Goal: Task Accomplishment & Management: Use online tool/utility

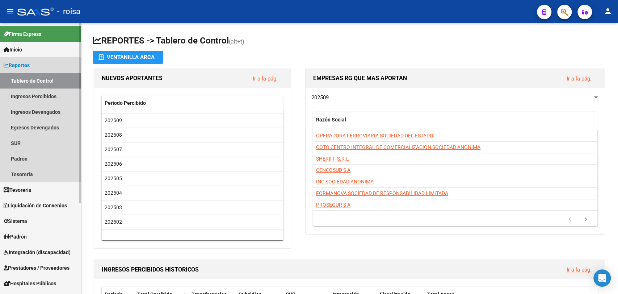
click at [32, 80] on link "Tablero de Control" at bounding box center [40, 81] width 81 height 16
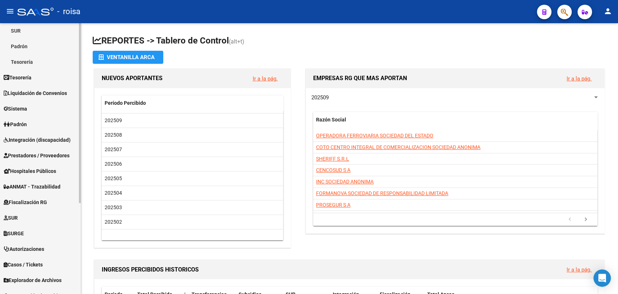
scroll to position [137, 0]
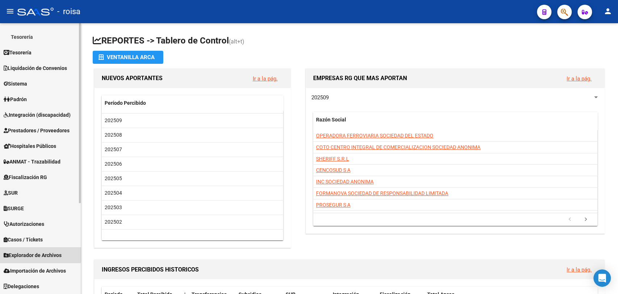
click at [39, 252] on span "Explorador de Archivos" at bounding box center [33, 255] width 58 height 8
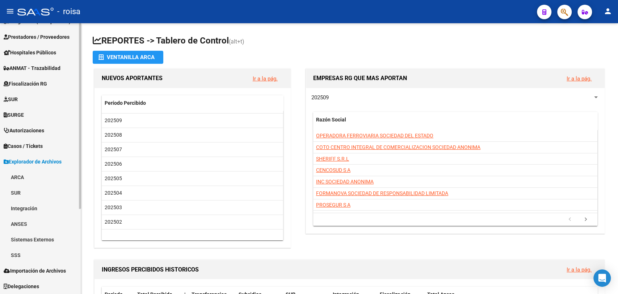
scroll to position [122, 0]
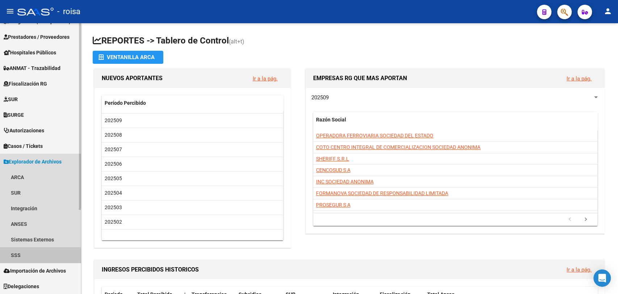
click at [19, 256] on link "SSS" at bounding box center [40, 255] width 81 height 16
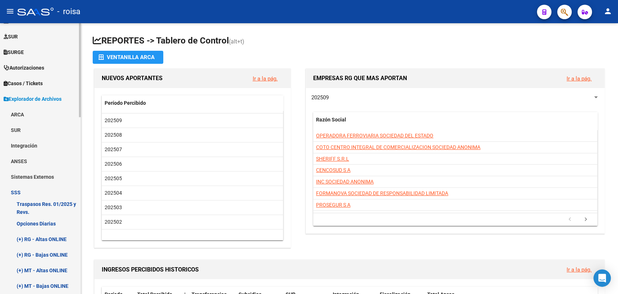
scroll to position [202, 0]
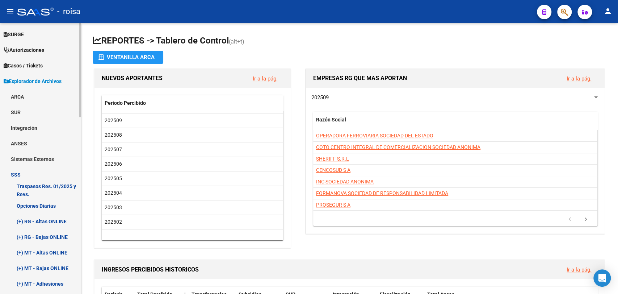
click at [36, 208] on link "Opciones Diarias" at bounding box center [40, 206] width 81 height 16
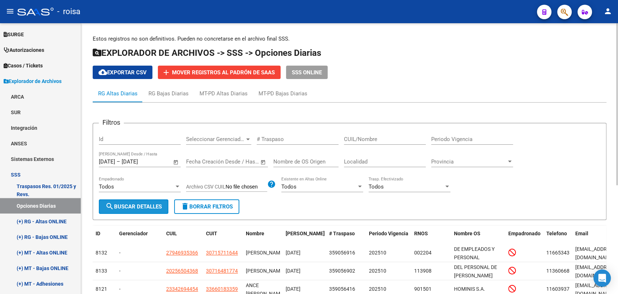
click at [159, 206] on span "search Buscar Detalles" at bounding box center [133, 206] width 56 height 7
click at [174, 163] on span "Open calendar" at bounding box center [175, 161] width 17 height 17
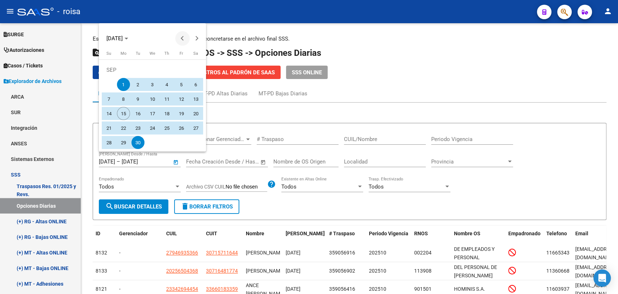
click at [185, 35] on span "Previous month" at bounding box center [182, 38] width 14 height 14
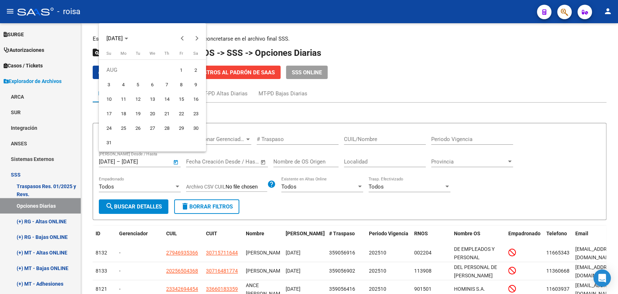
click at [183, 72] on span "1" at bounding box center [181, 69] width 13 height 13
type input "[DATE]"
click at [193, 38] on span "Next month" at bounding box center [197, 38] width 14 height 14
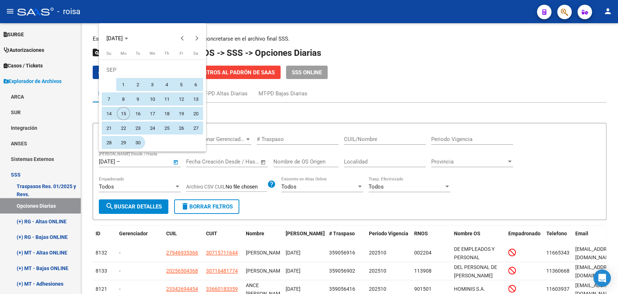
click at [138, 142] on span "30" at bounding box center [137, 142] width 13 height 13
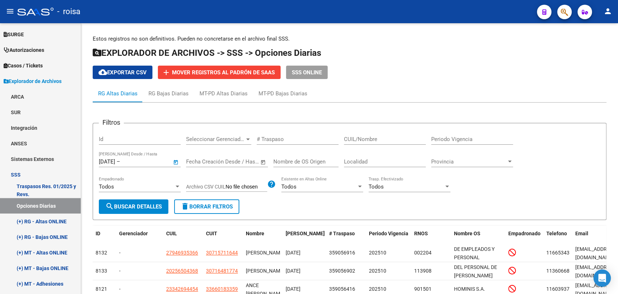
type input "[DATE]"
click at [149, 208] on span "search Buscar Detalles" at bounding box center [133, 206] width 56 height 7
click at [145, 71] on span "cloud_download Exportar CSV" at bounding box center [123, 72] width 48 height 7
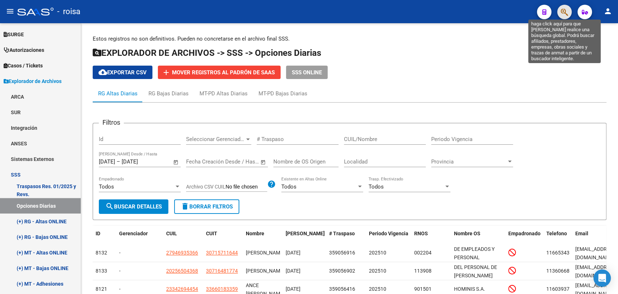
click at [312, 8] on icon "button" at bounding box center [564, 12] width 7 height 8
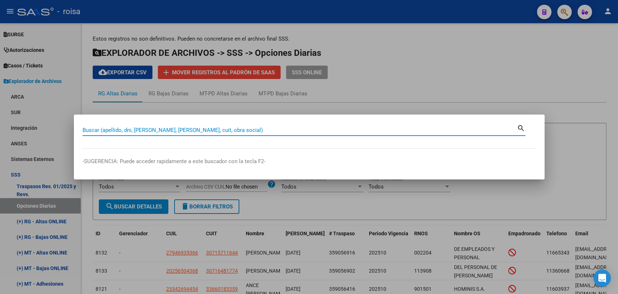
paste input "17550495"
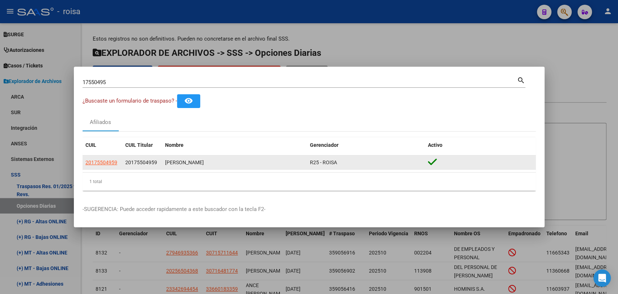
click at [137, 162] on span "20175504959" at bounding box center [141, 162] width 32 height 6
drag, startPoint x: 132, startPoint y: 164, endPoint x: 152, endPoint y: 166, distance: 20.4
click at [152, 166] on div "20175504959" at bounding box center [142, 162] width 34 height 8
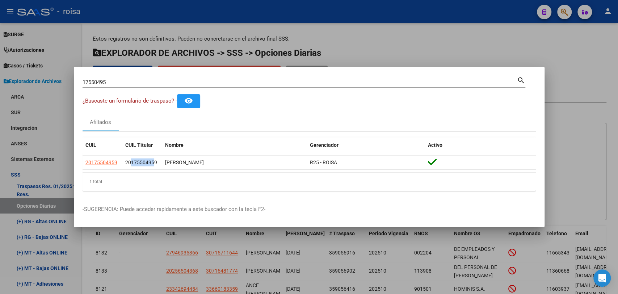
copy span "17550495"
click at [128, 154] on datatable-header "CUIL CUIL Titular Nombre Gerenciador Activo" at bounding box center [309, 146] width 453 height 18
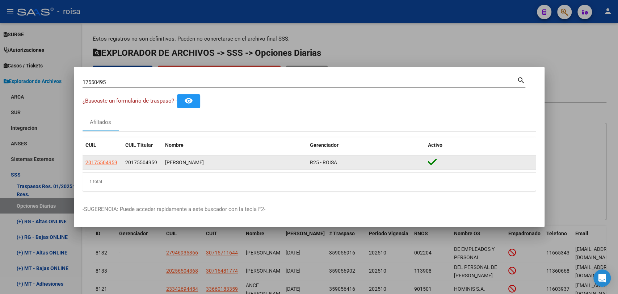
click at [138, 166] on div "20175504959" at bounding box center [142, 162] width 34 height 8
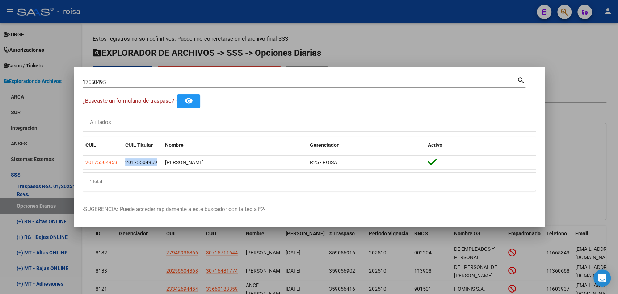
copy span "20175504959"
click at [93, 84] on input "17550495" at bounding box center [300, 82] width 435 height 7
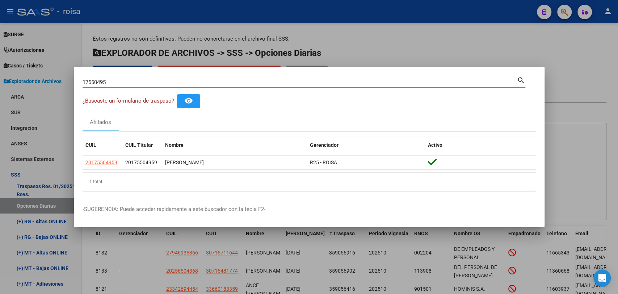
click at [93, 84] on input "17550495" at bounding box center [300, 82] width 435 height 7
paste input "33810523"
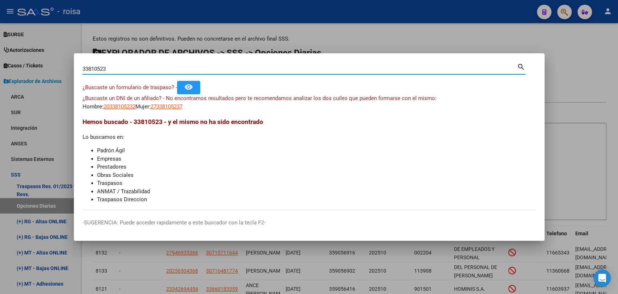
click at [96, 66] on input "33810523" at bounding box center [300, 69] width 435 height 7
paste input "118211"
type input "33118211"
